Goal: Task Accomplishment & Management: Manage account settings

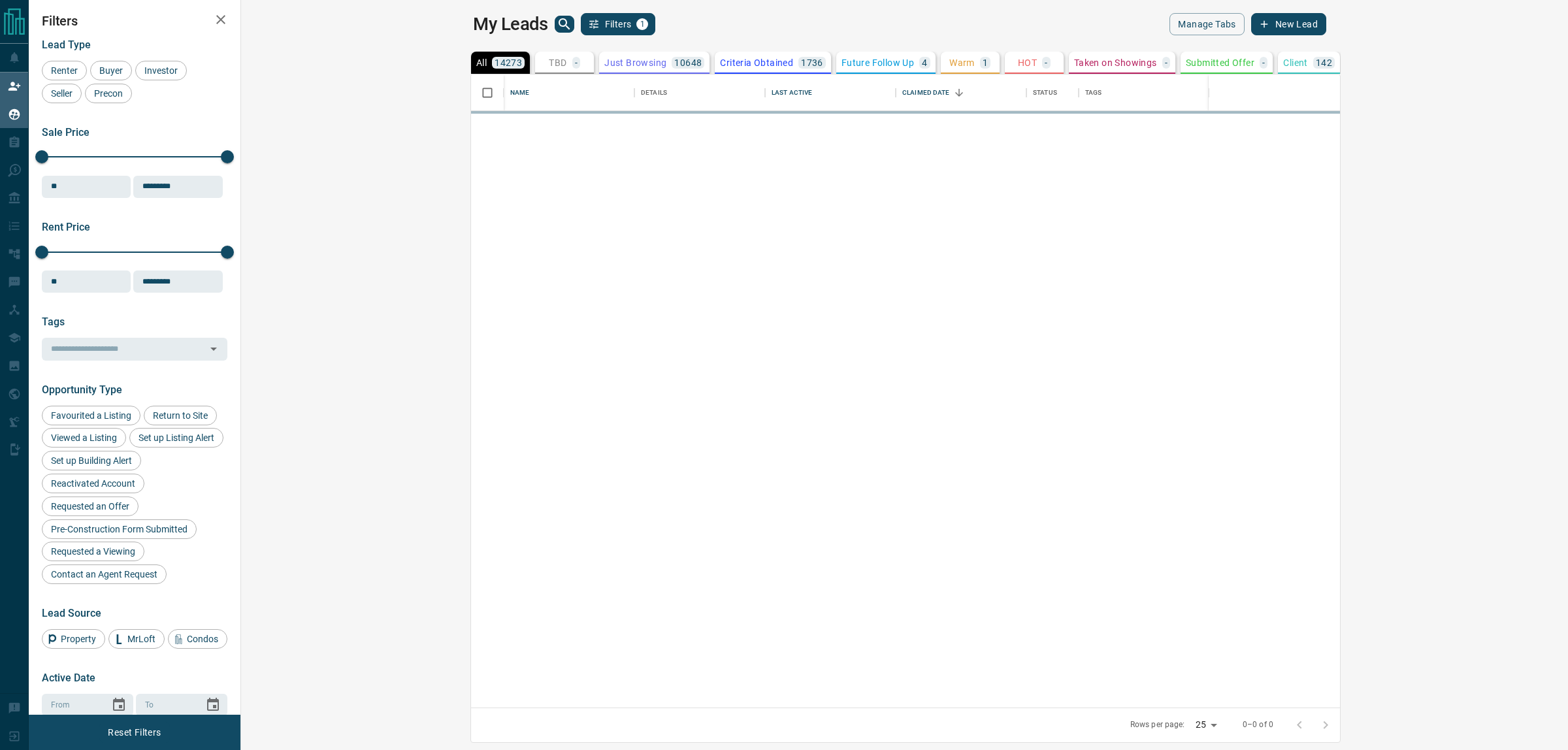
scroll to position [621, 1308]
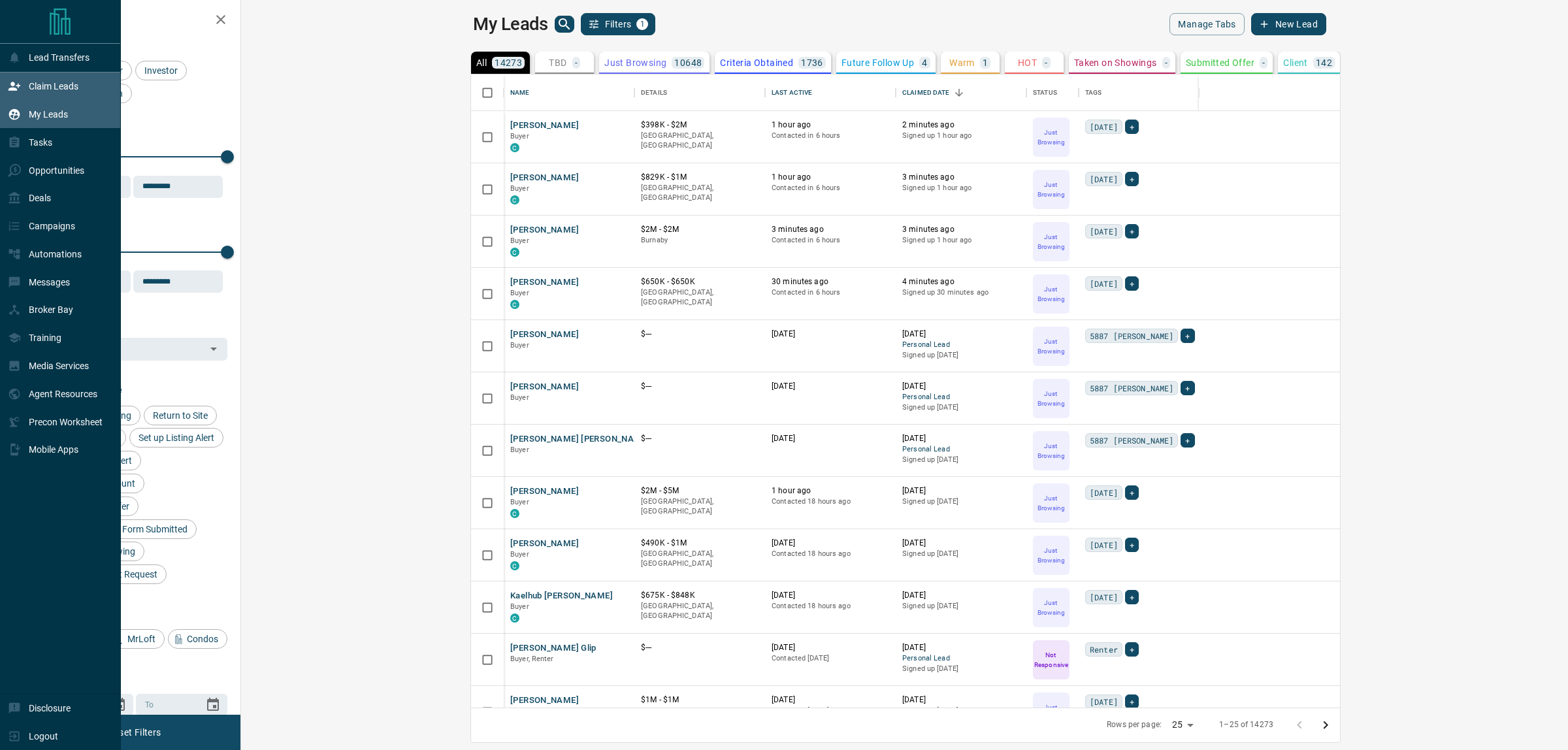
click at [27, 92] on div "Claim Leads" at bounding box center [43, 86] width 70 height 21
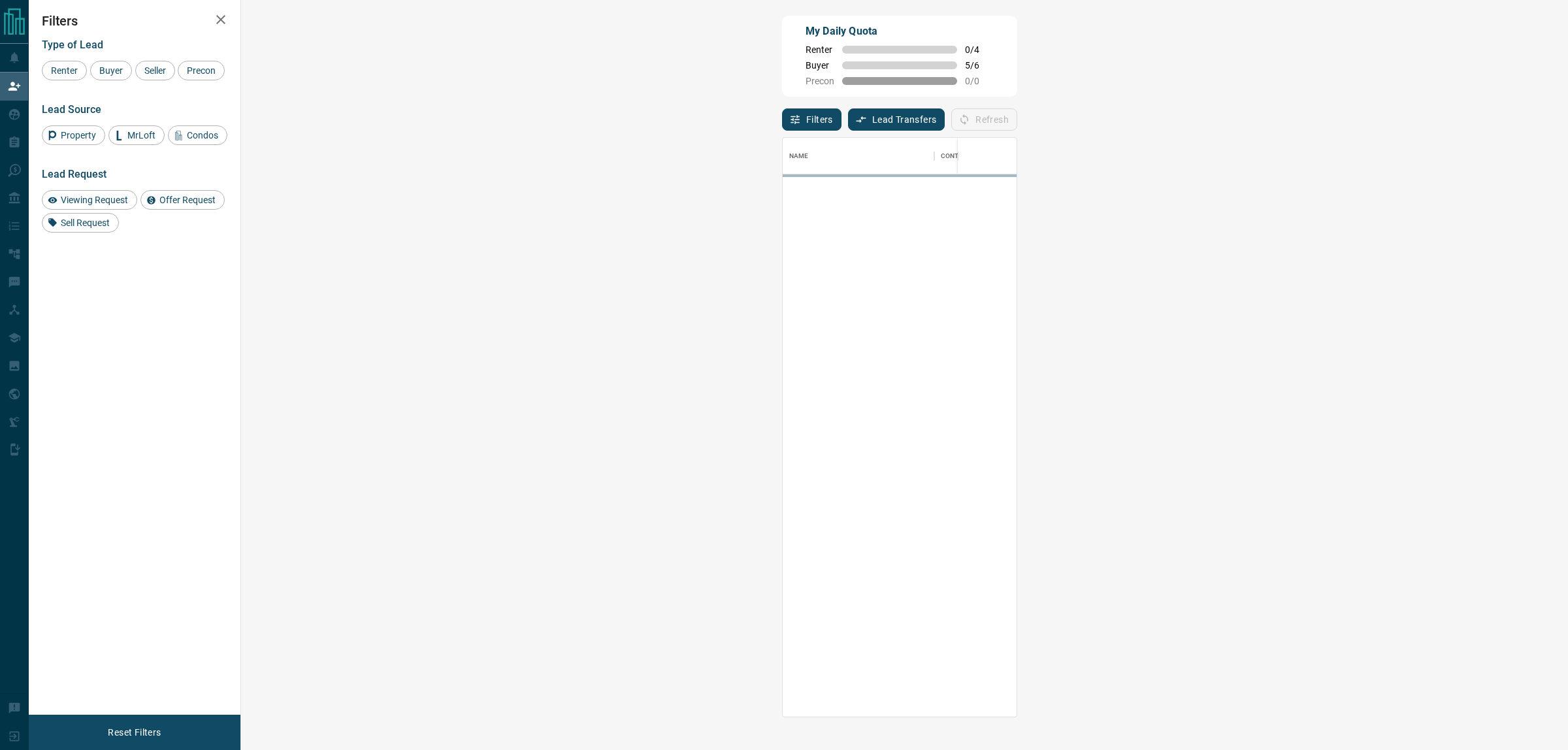
scroll to position [566, 1285]
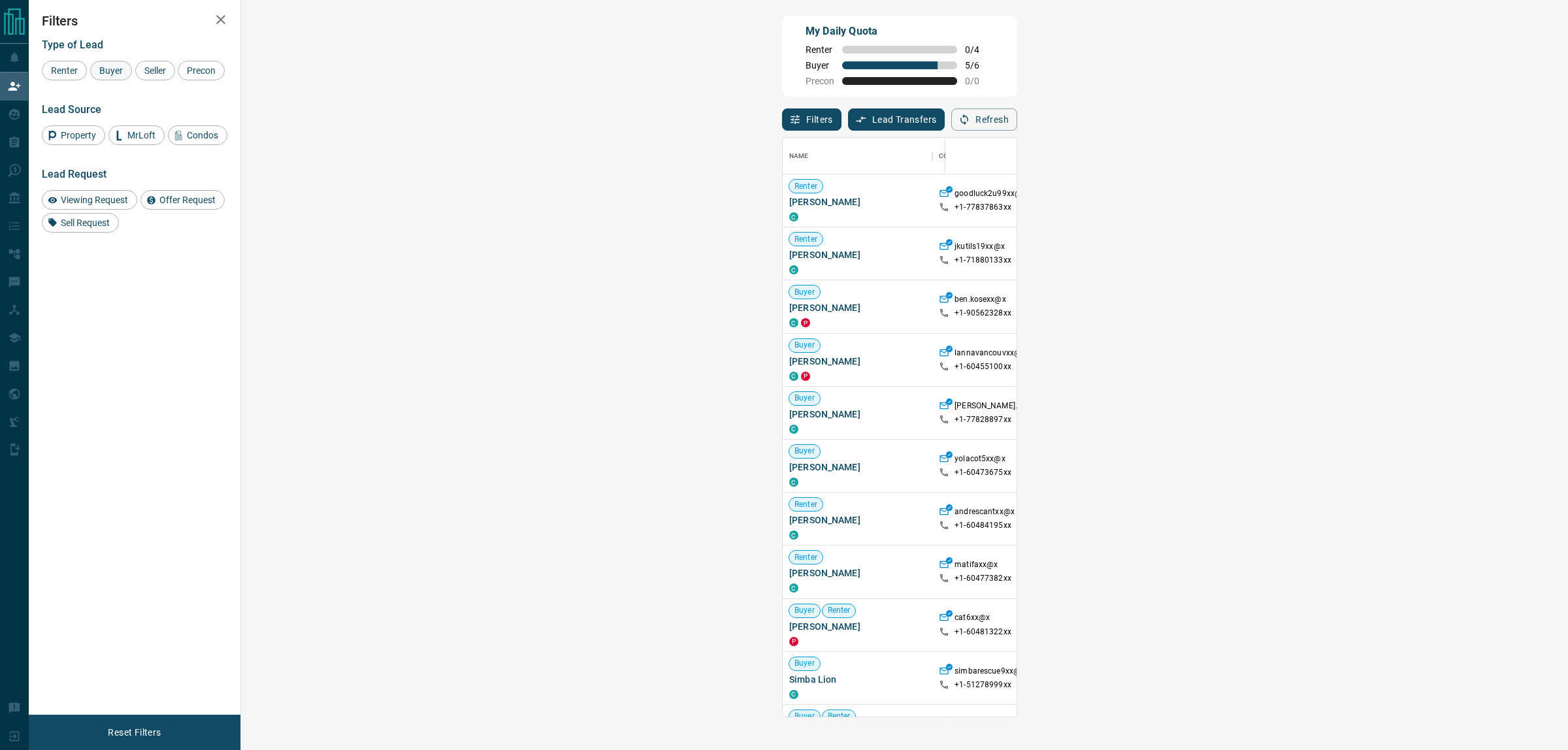
drag, startPoint x: 112, startPoint y: 63, endPoint x: 170, endPoint y: 68, distance: 58.2
click at [112, 63] on div "Buyer" at bounding box center [110, 70] width 42 height 19
drag, startPoint x: 170, startPoint y: 68, endPoint x: 205, endPoint y: 73, distance: 35.4
click at [171, 70] on div "Seller" at bounding box center [155, 70] width 40 height 19
click at [205, 73] on span "Precon" at bounding box center [201, 70] width 38 height 10
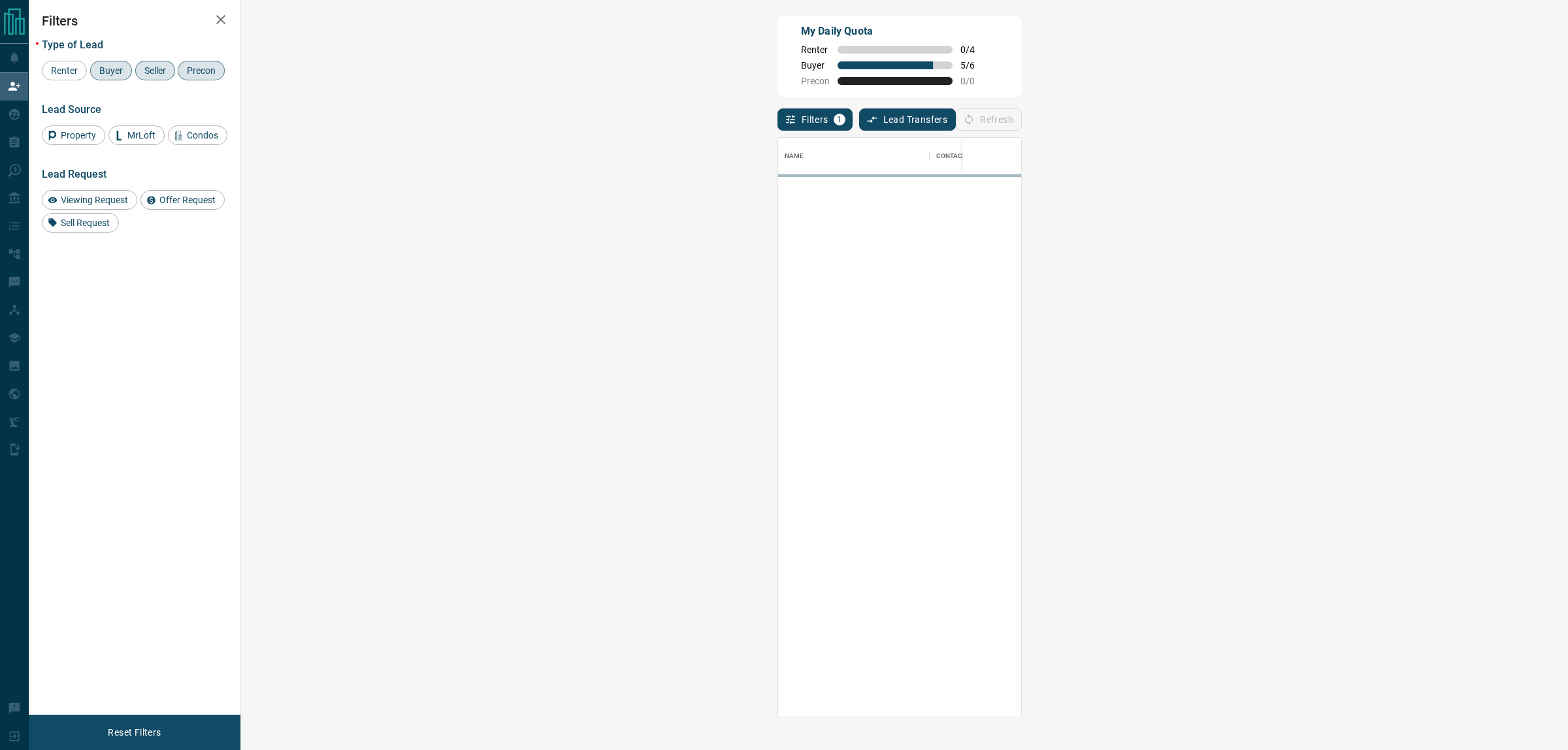
click at [778, 69] on div "My Daily Quota Renter 0 / 4 Buyer 5 / 6 Precon 0 / 0" at bounding box center [900, 56] width 245 height 81
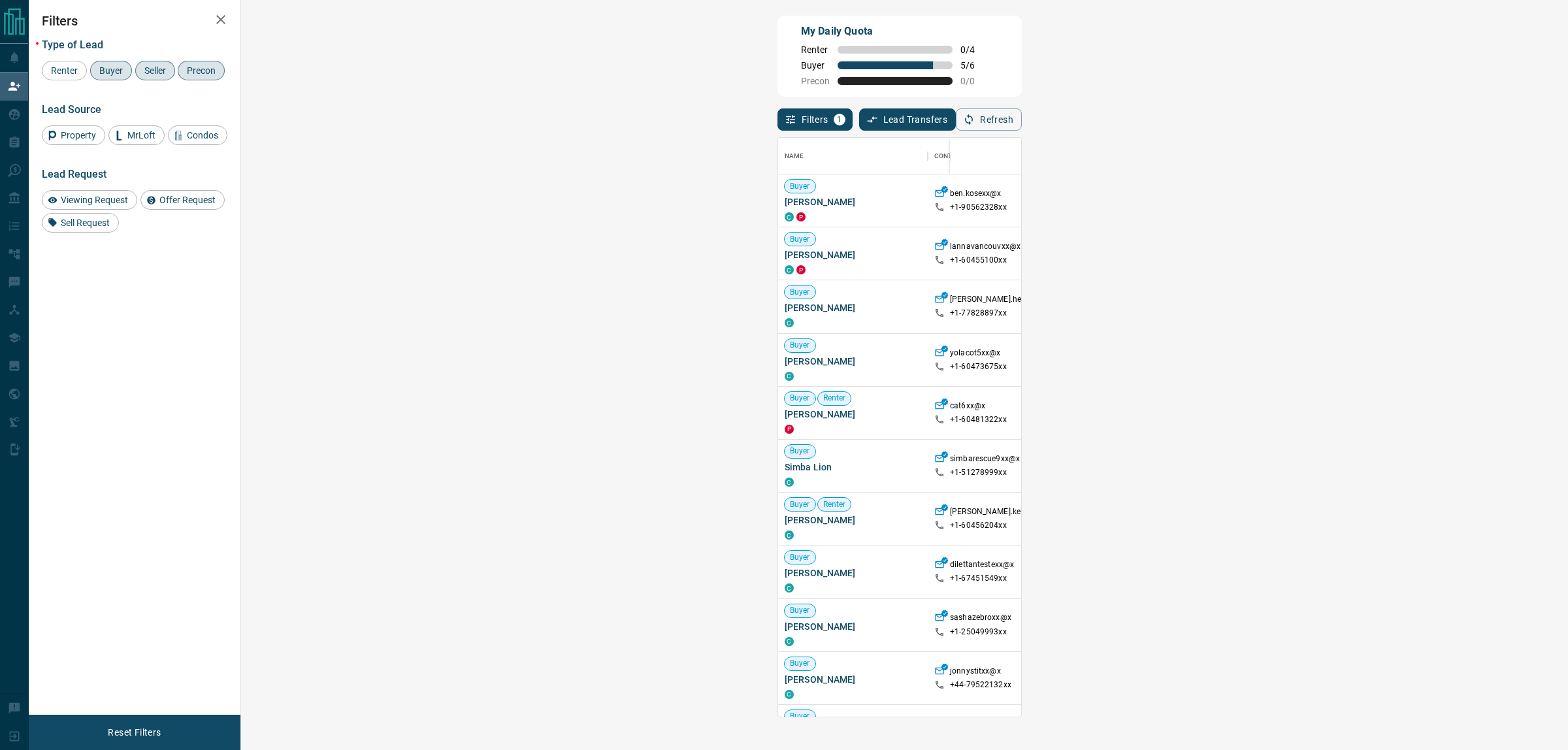
click at [778, 79] on div "My Daily Quota Renter 0 / 4 Buyer 5 / 6 Precon 0 / 0" at bounding box center [900, 56] width 245 height 81
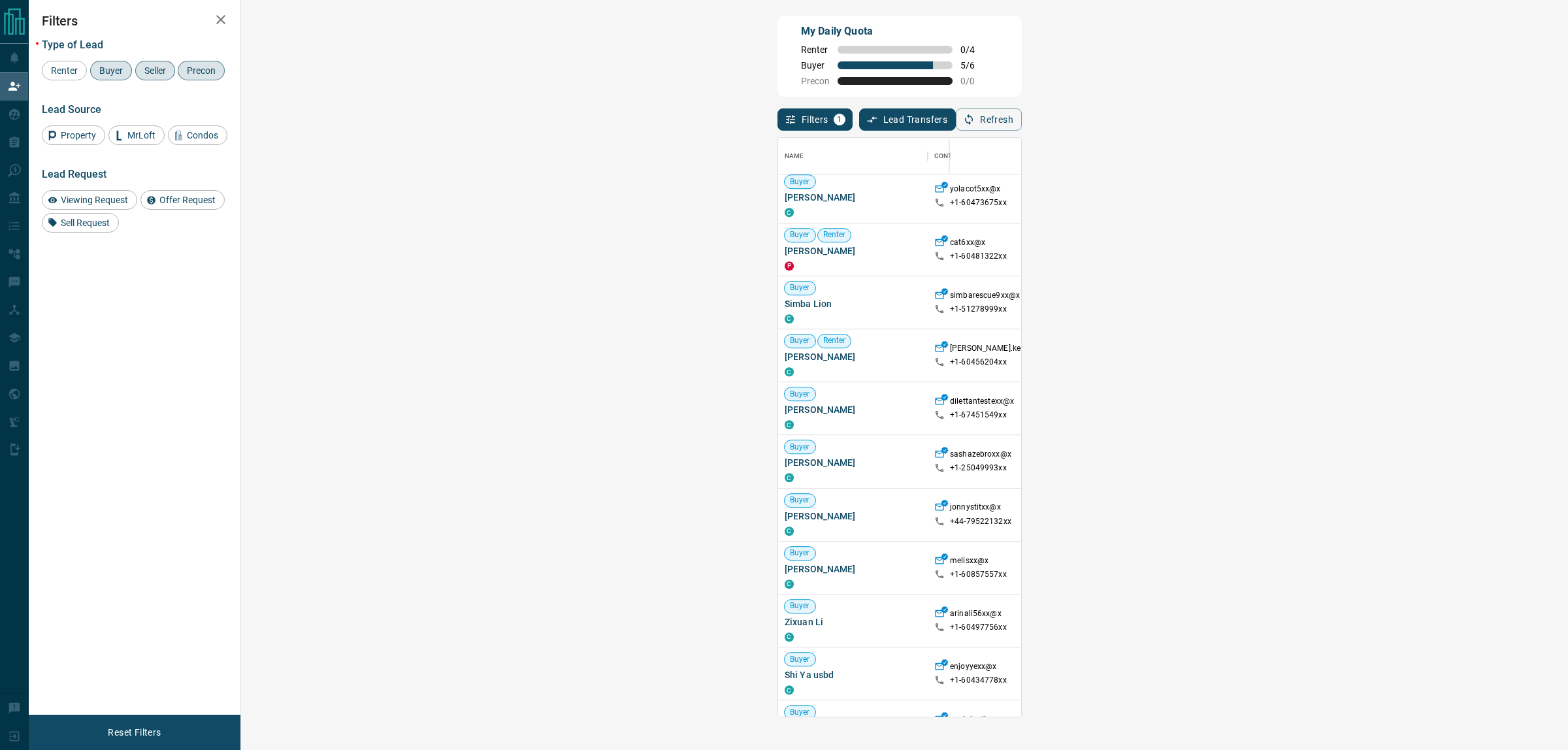
scroll to position [245, 0]
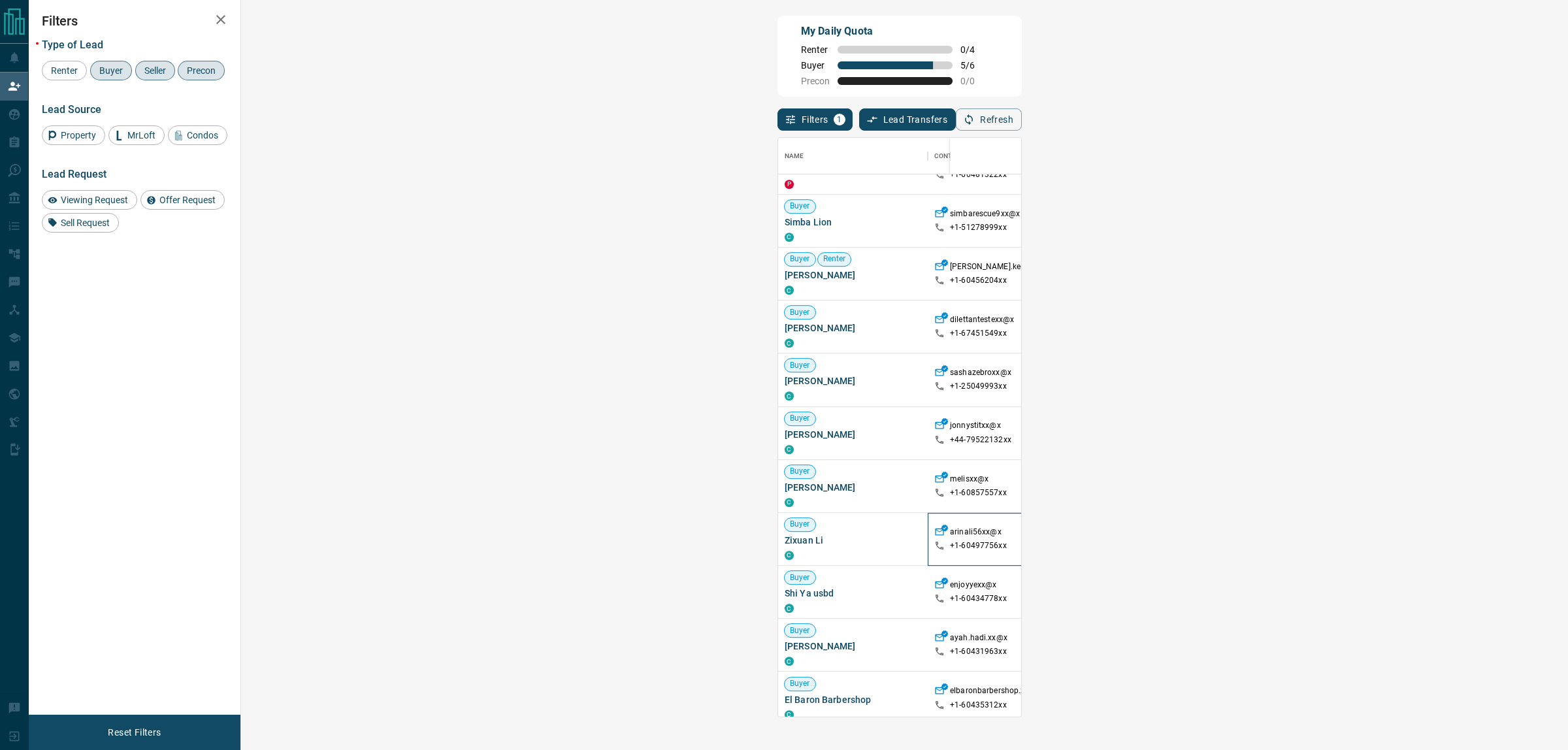
click at [950, 549] on p "+1- 60497756xx" at bounding box center [978, 546] width 57 height 11
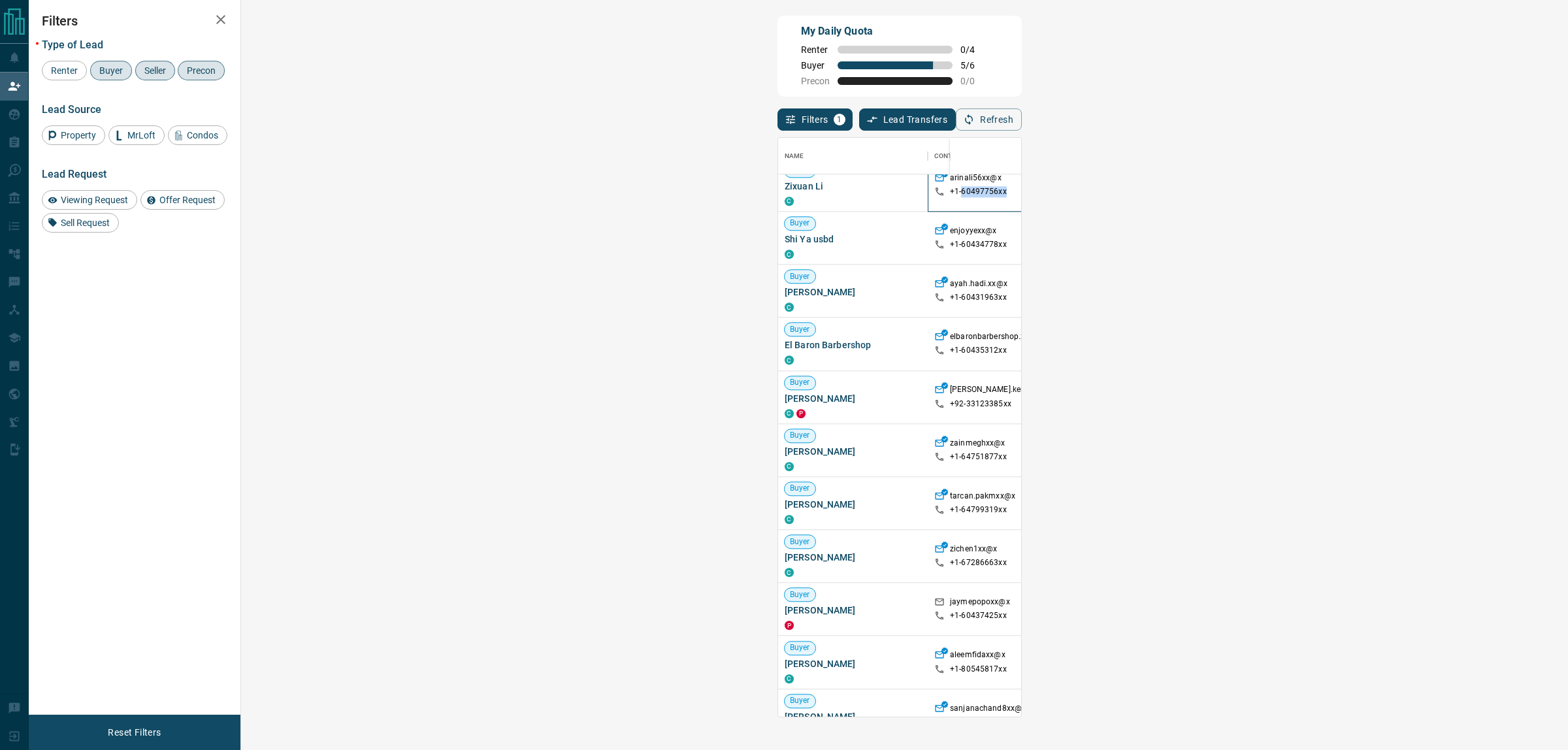
scroll to position [677, 0]
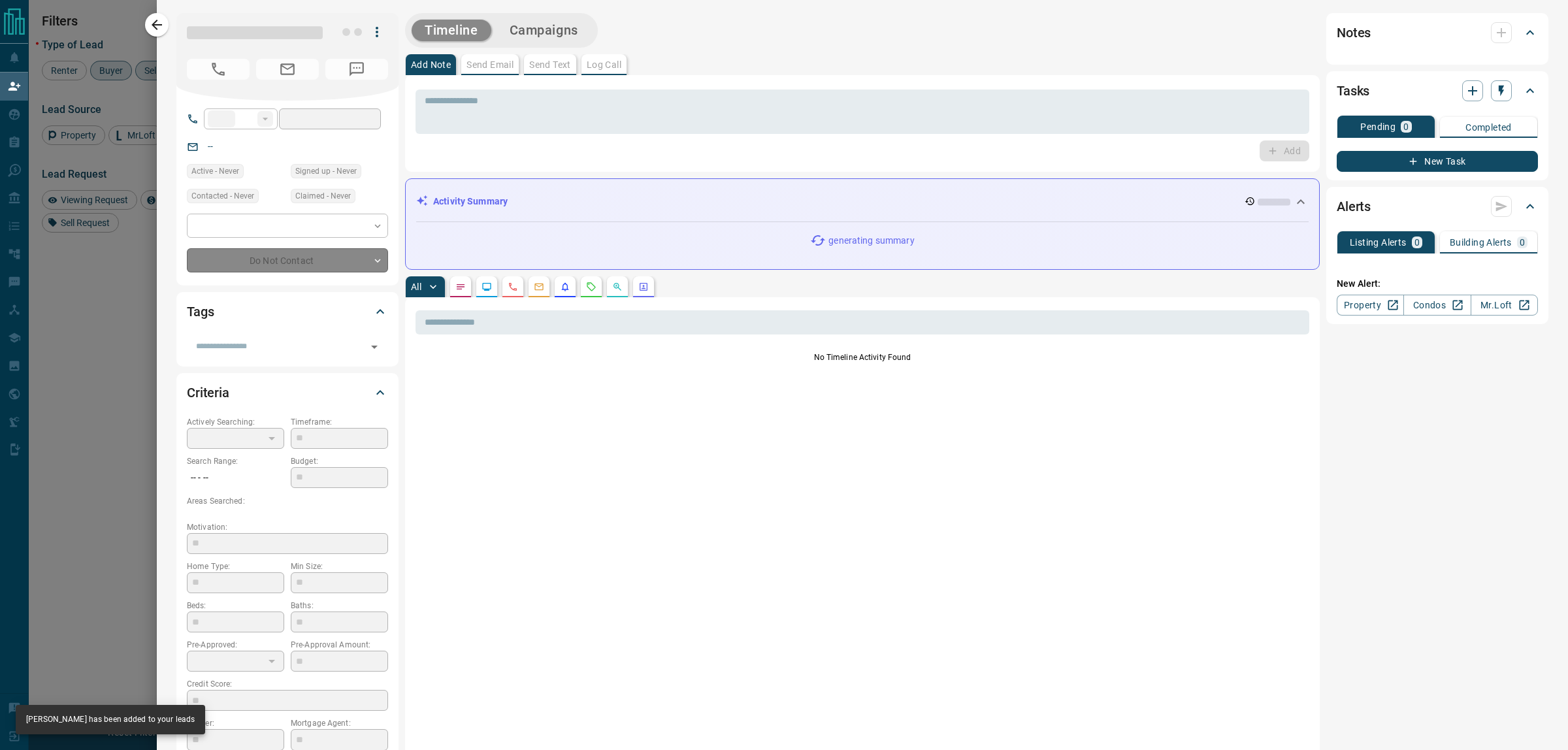
type input "**"
type input "**********"
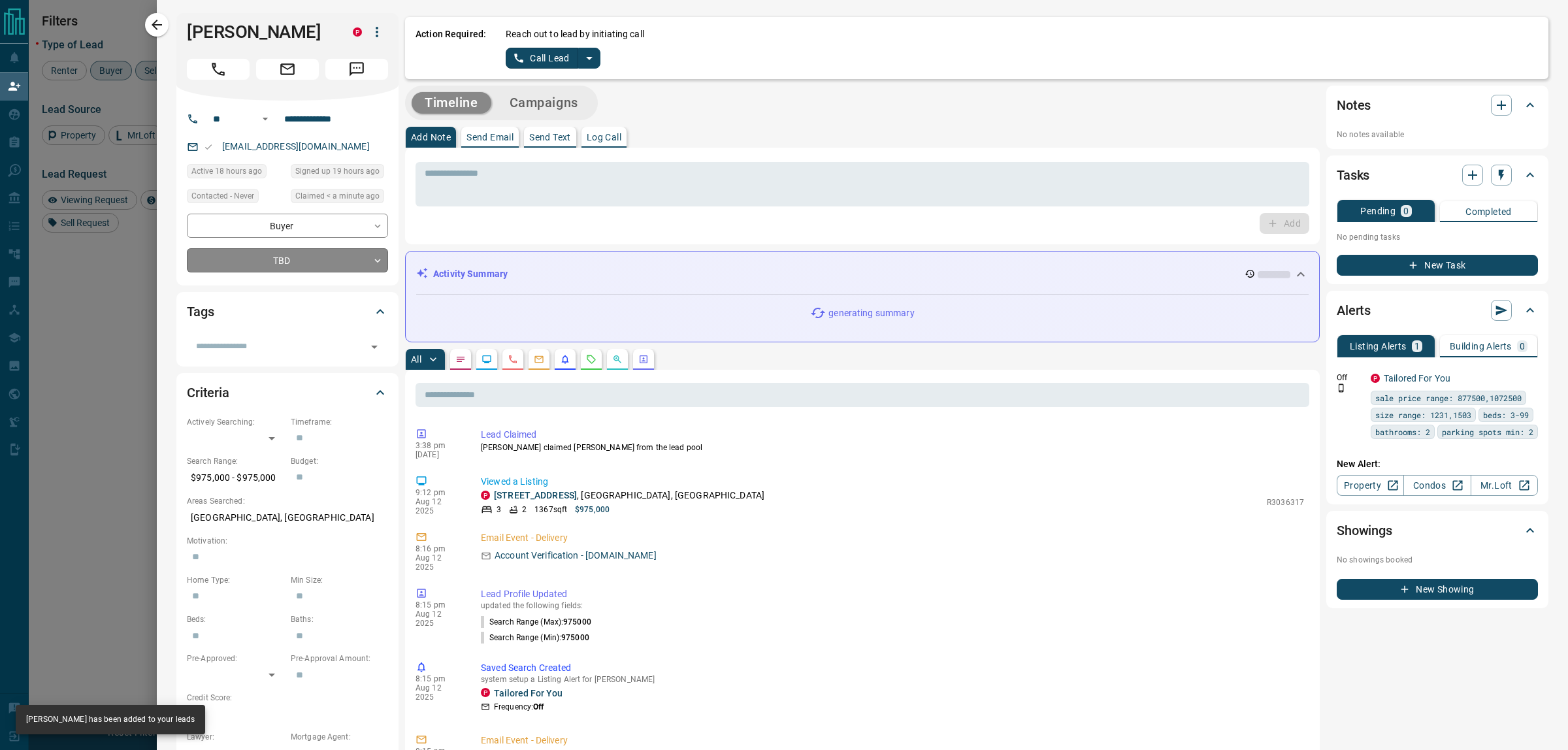
click at [340, 268] on body "Lead Transfers Claim Leads My Leads Tasks Opportunities Deals Campaigns Automat…" at bounding box center [784, 312] width 1568 height 626
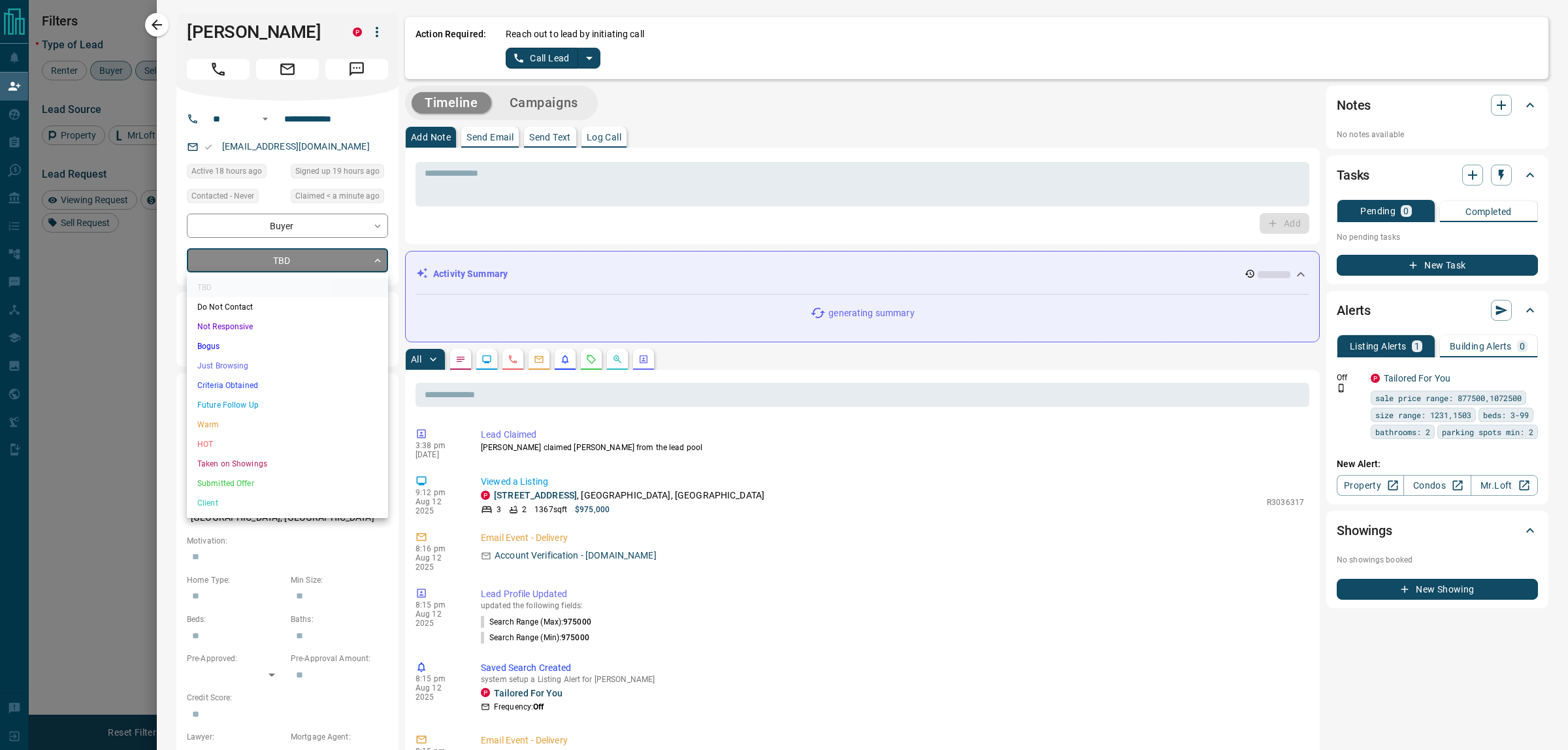
click at [235, 358] on li "Just Browsing" at bounding box center [287, 365] width 201 height 19
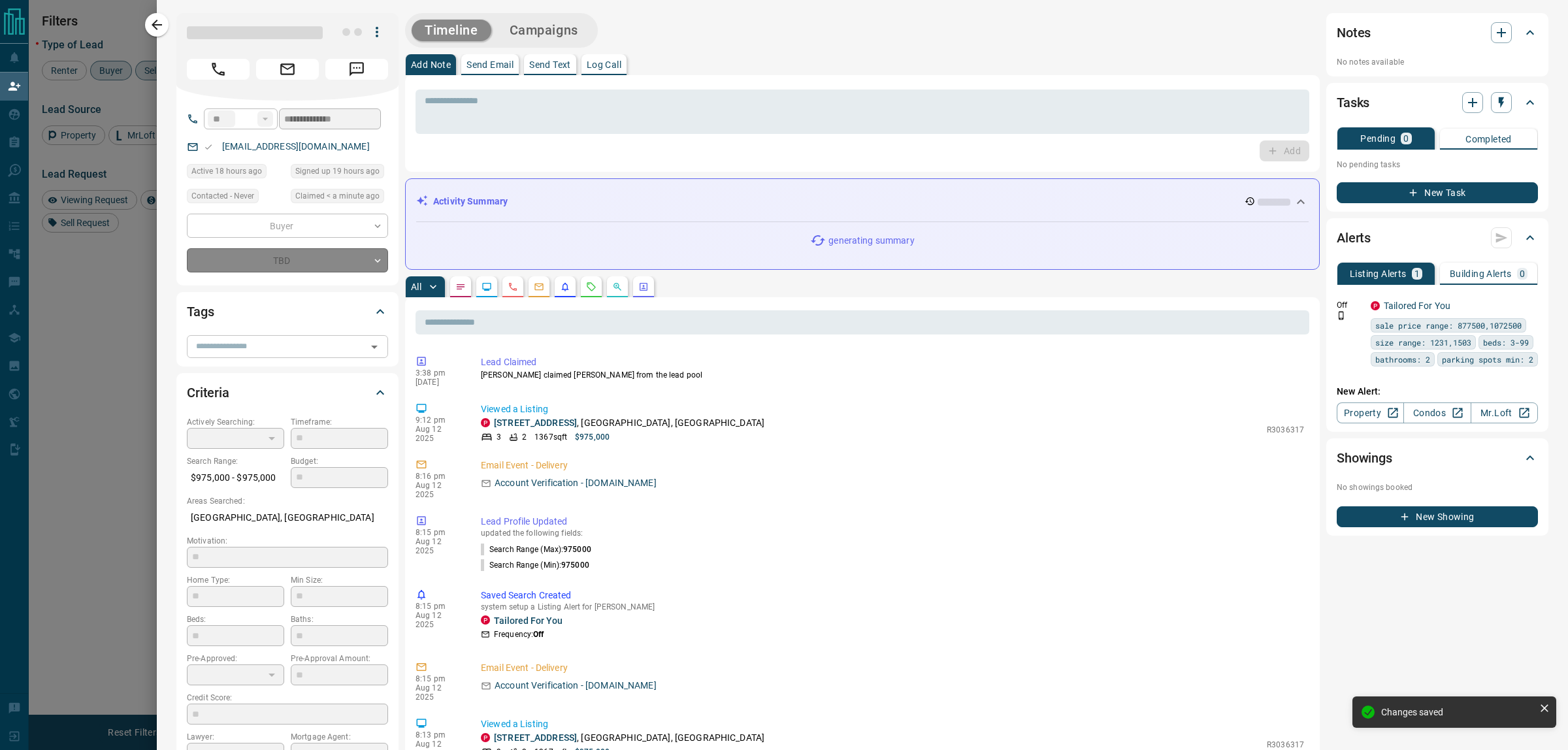
type input "*"
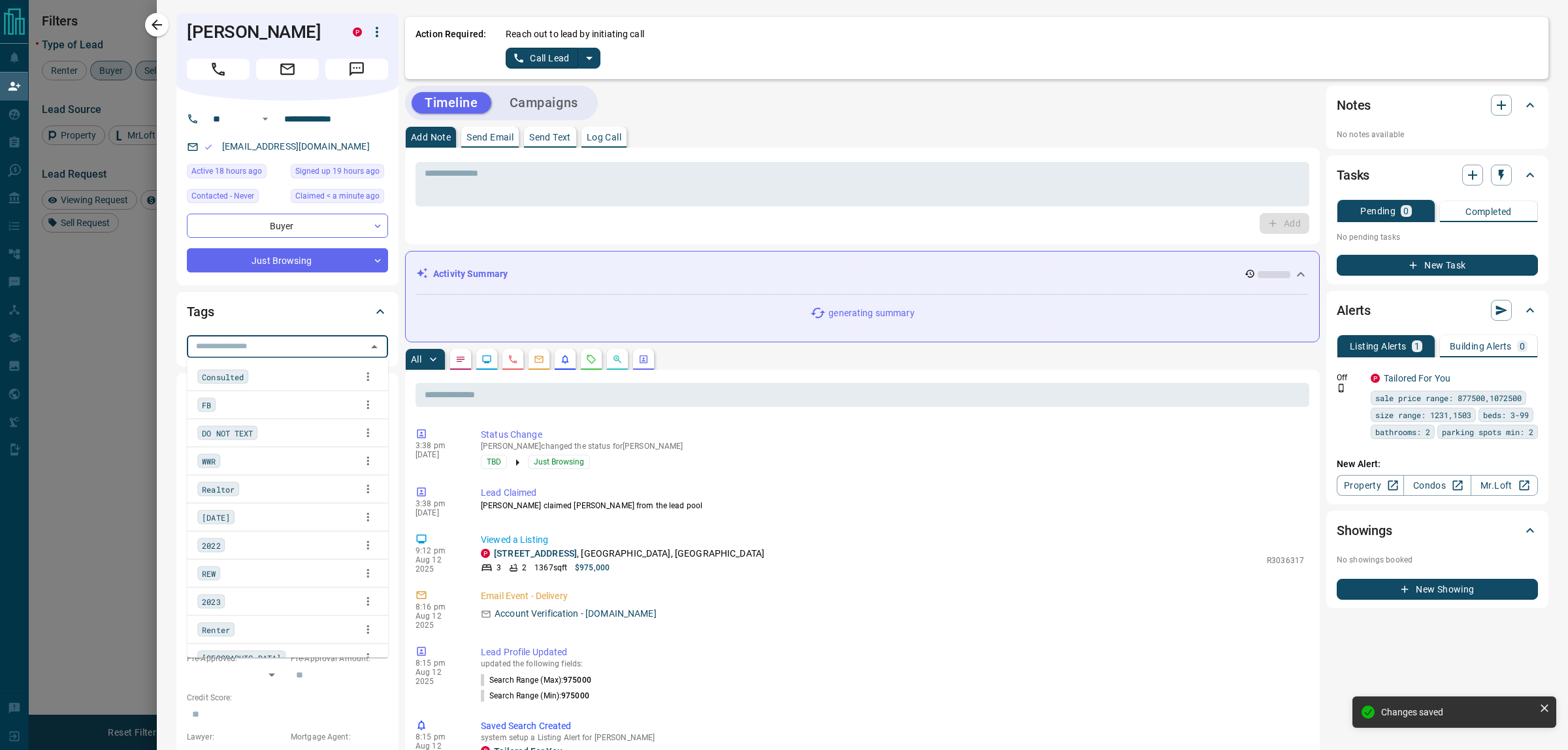
click at [244, 344] on input "text" at bounding box center [276, 347] width 171 height 15
type input "*****"
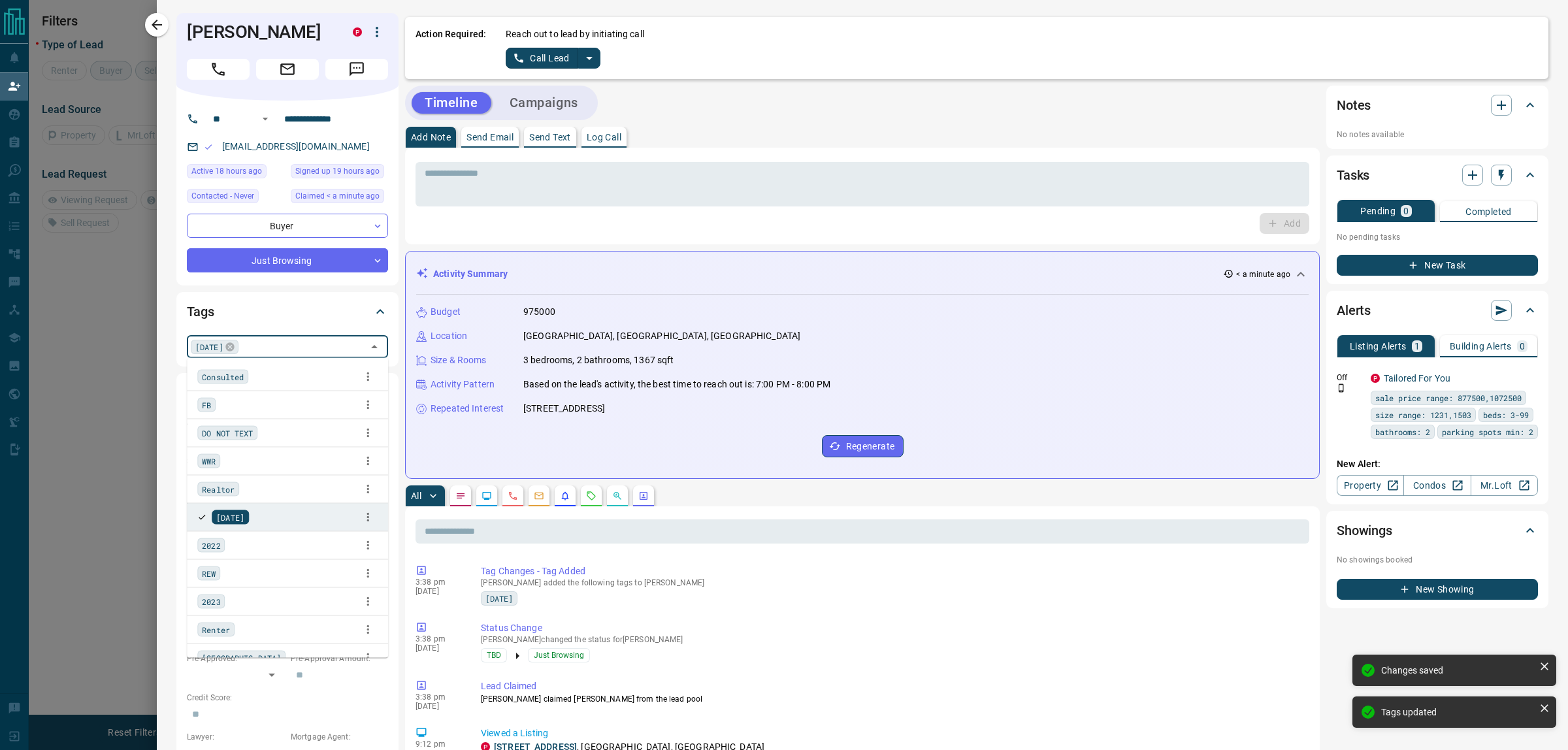
scroll to position [13, 13]
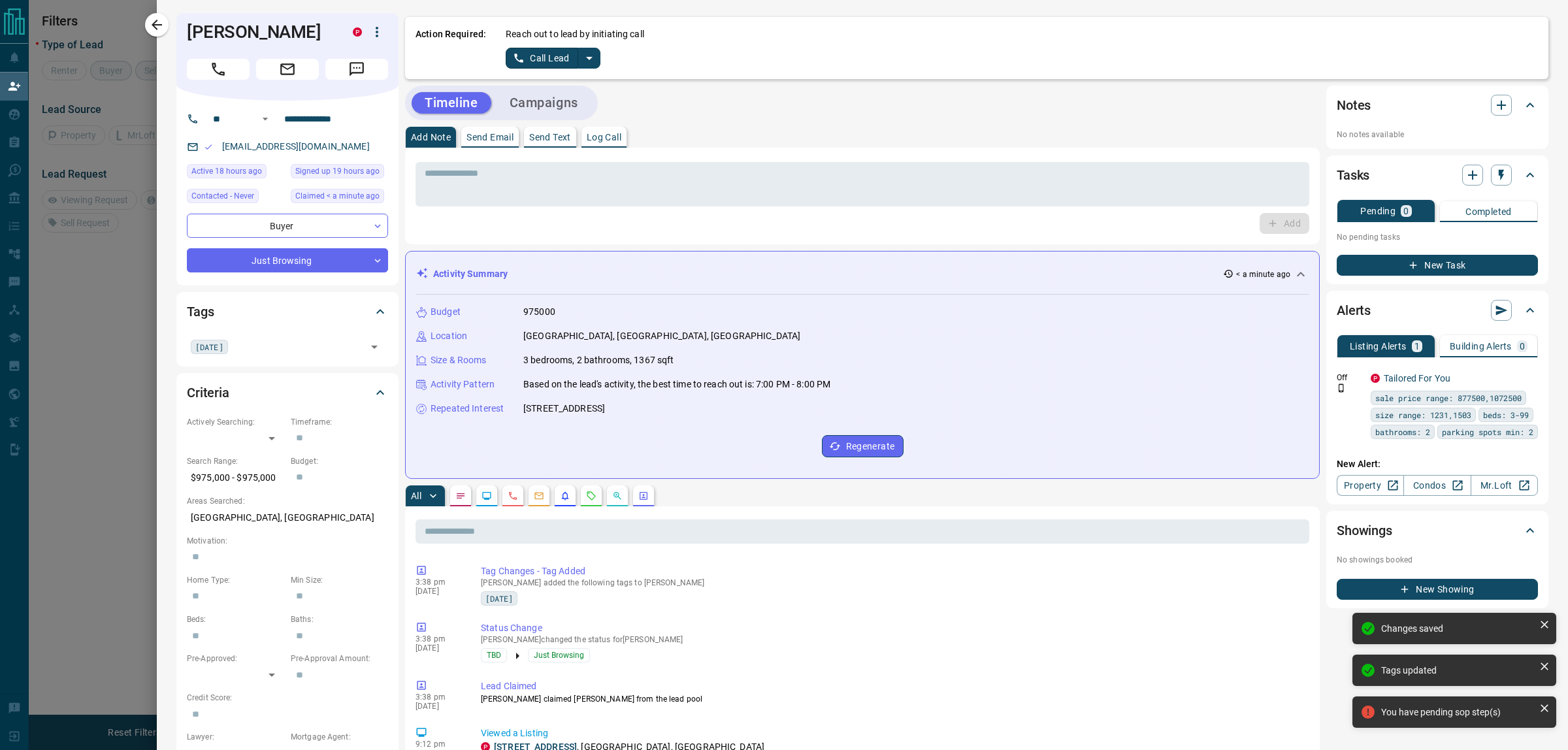
click at [486, 227] on div "Add" at bounding box center [862, 223] width 893 height 21
click at [524, 167] on div "* ​" at bounding box center [862, 184] width 893 height 44
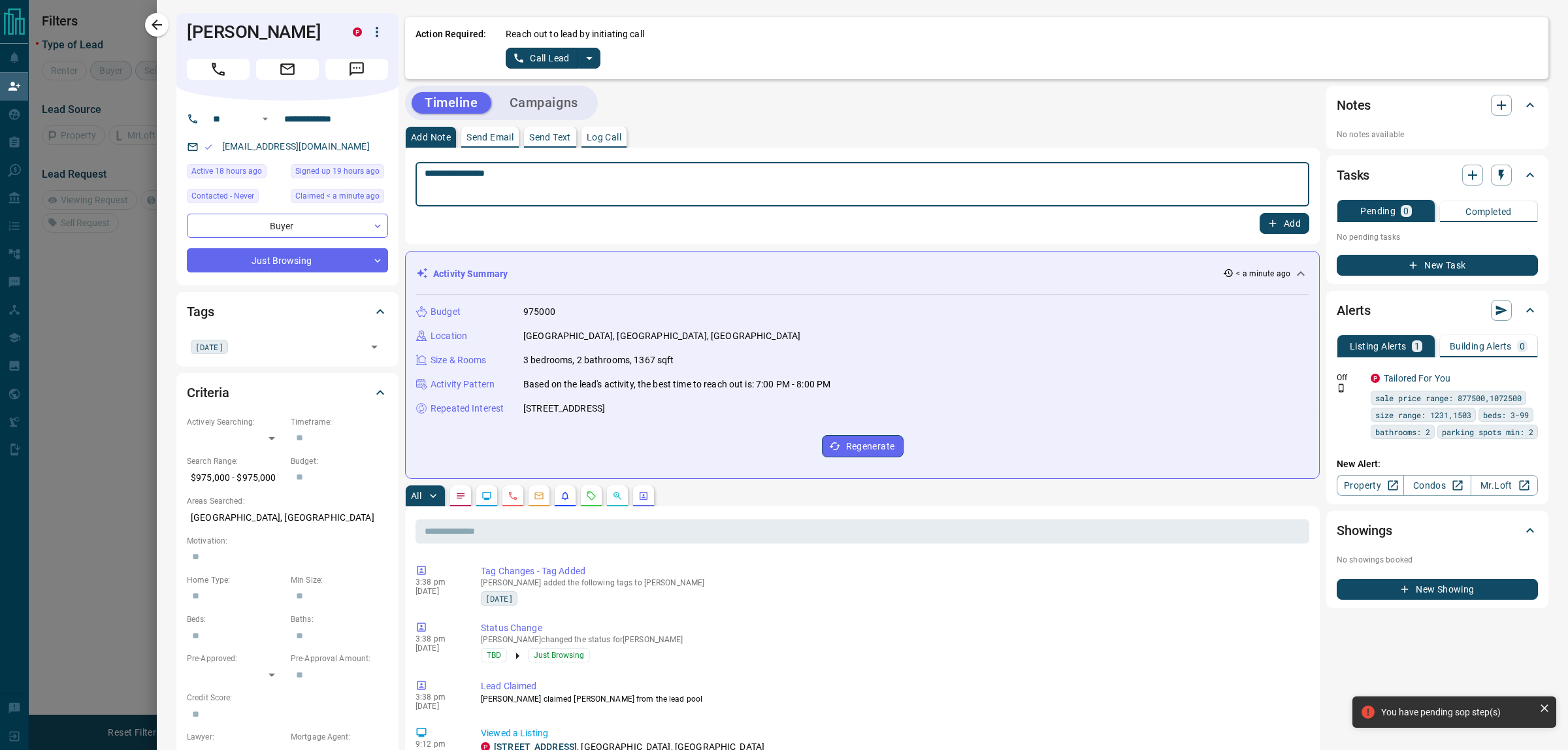
type textarea "**********"
click at [1259, 213] on button "Add" at bounding box center [1284, 223] width 50 height 21
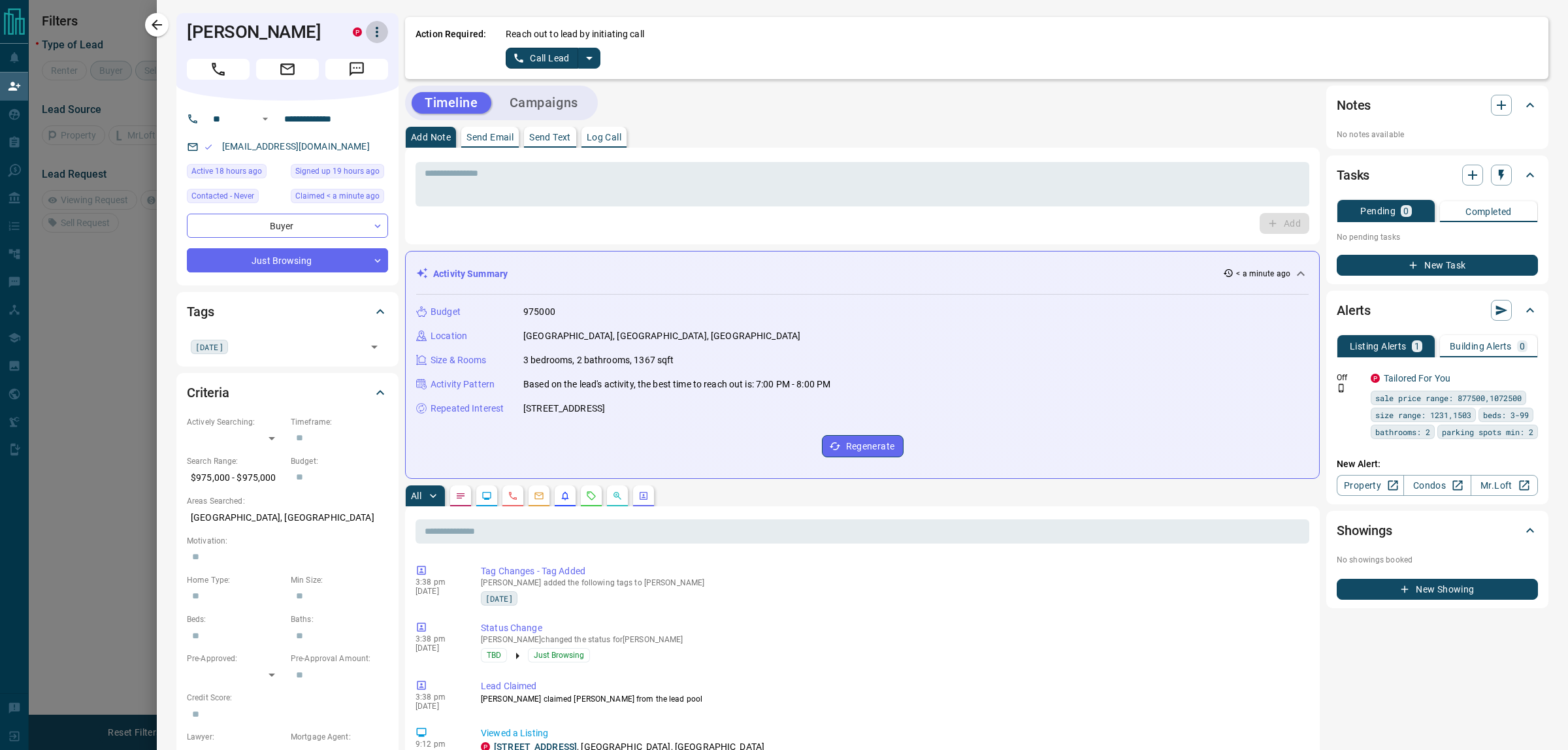
click at [380, 31] on icon "button" at bounding box center [376, 32] width 16 height 16
click at [360, 57] on li "Reassign Lead" at bounding box center [349, 57] width 77 height 19
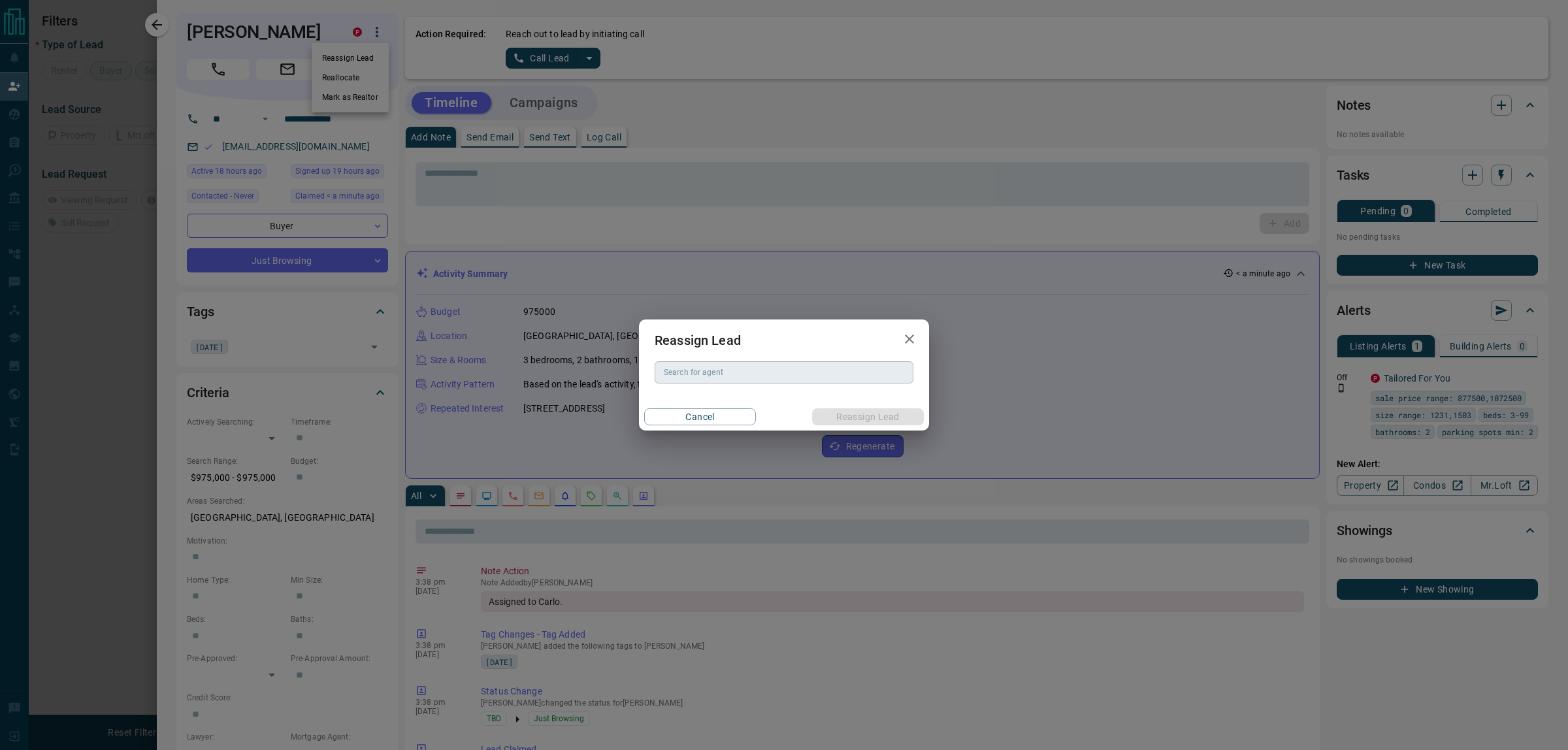
click at [747, 362] on div "Search for agent" at bounding box center [783, 373] width 259 height 22
click at [716, 400] on li "[PERSON_NAME]" at bounding box center [784, 399] width 259 height 19
type input "**********"
click at [818, 413] on button "Reassign Lead" at bounding box center [867, 417] width 112 height 17
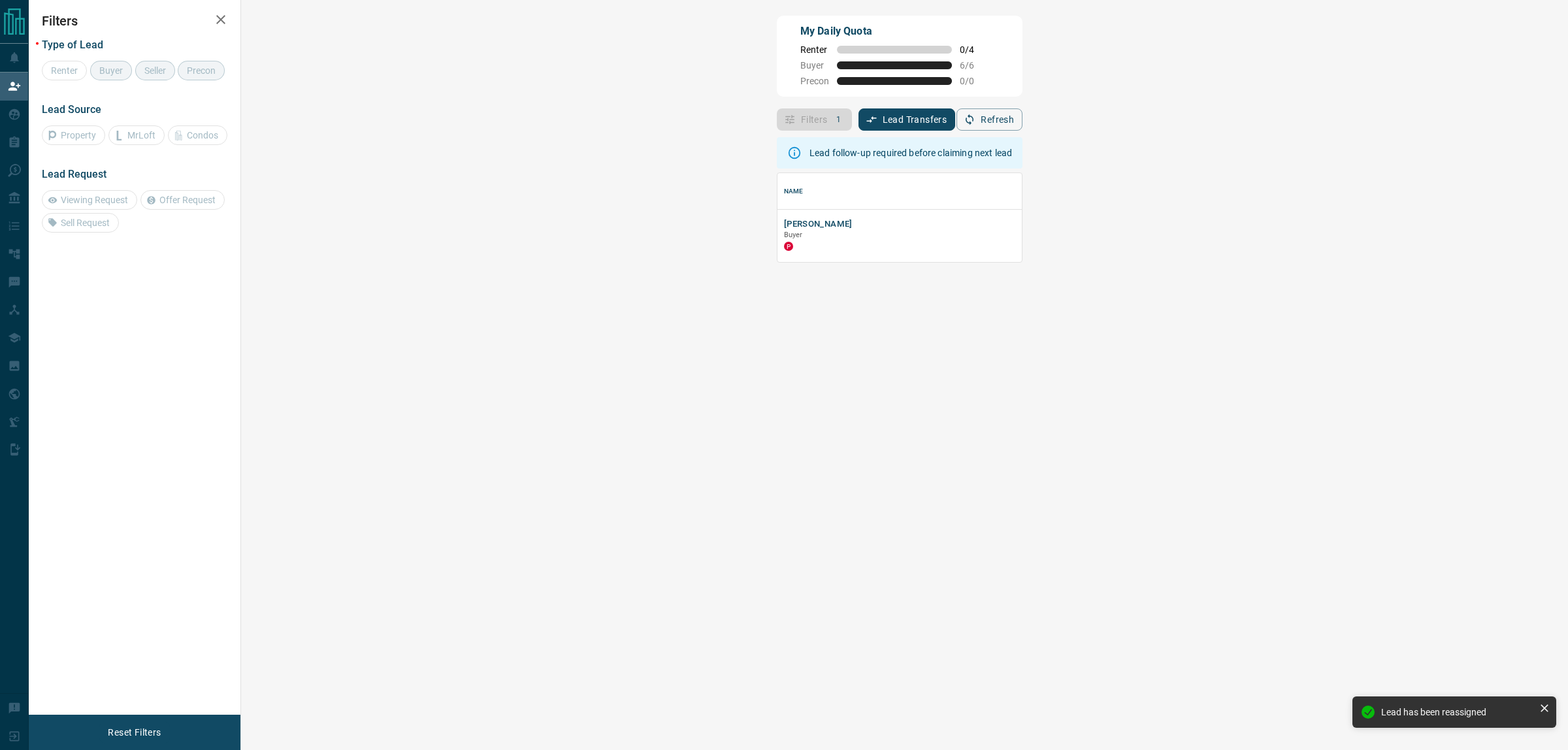
click at [777, 55] on div "My Daily Quota Renter 0 / 4 Buyer 6 / 6 Precon 0 / 0" at bounding box center [899, 56] width 246 height 81
click at [784, 222] on button "[PERSON_NAME]" at bounding box center [818, 223] width 69 height 12
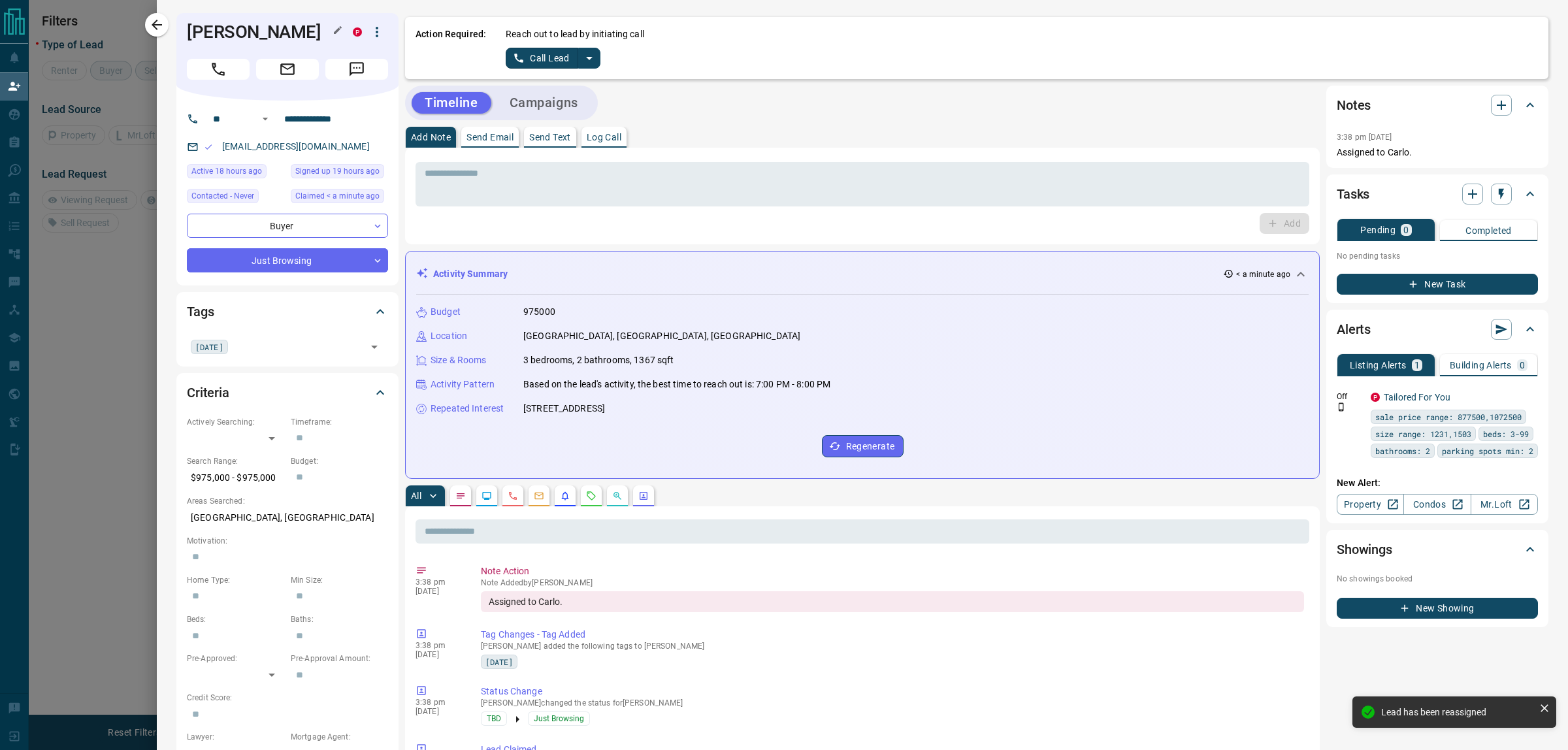
click at [203, 30] on h1 "[PERSON_NAME]" at bounding box center [260, 32] width 146 height 21
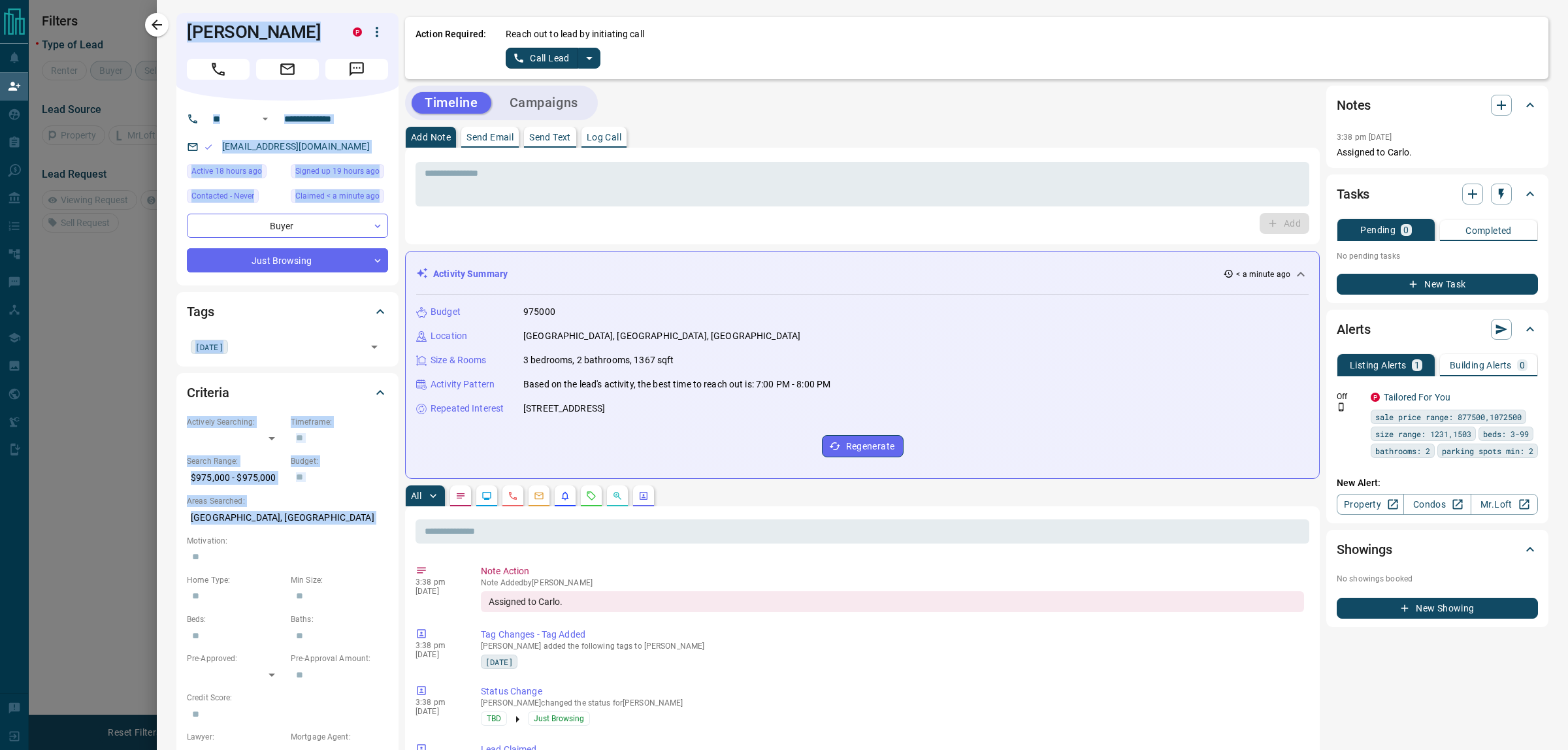
drag, startPoint x: 203, startPoint y: 30, endPoint x: 286, endPoint y: 512, distance: 489.1
copy div "[PERSON_NAME] P ​ ​ [EMAIL_ADDRESS][DOMAIN_NAME] Active 18 hours ago Signed up …"
click at [311, 107] on div "**********" at bounding box center [287, 193] width 222 height 184
click at [317, 115] on input "**********" at bounding box center [330, 119] width 102 height 21
